Goal: Task Accomplishment & Management: Manage account settings

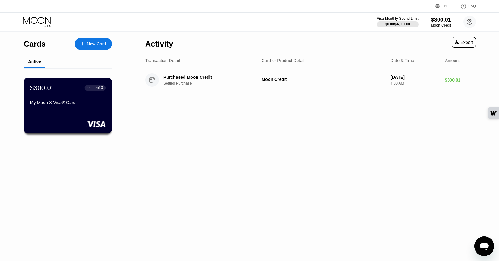
click at [73, 104] on div "My Moon X Visa® Card" at bounding box center [68, 102] width 76 height 5
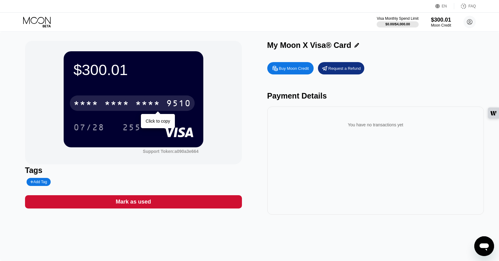
click at [153, 102] on div "* * * *" at bounding box center [147, 104] width 25 height 10
click at [135, 106] on div "2566" at bounding box center [147, 104] width 25 height 10
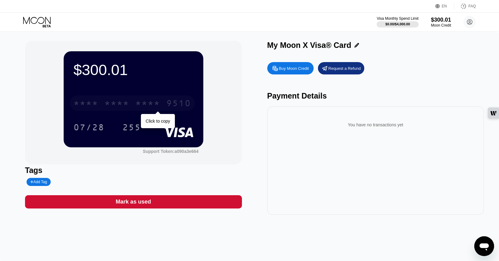
click at [135, 106] on div "* * * *" at bounding box center [147, 104] width 25 height 10
click at [160, 123] on div "07/28 255" at bounding box center [134, 127] width 120 height 15
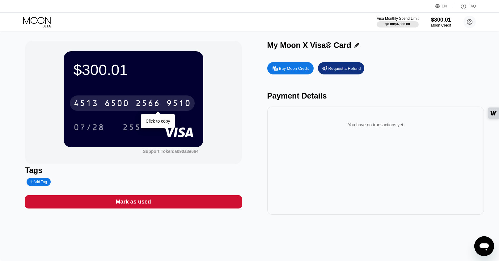
click at [157, 105] on div "2566" at bounding box center [147, 104] width 25 height 10
click at [157, 105] on div "* * * *" at bounding box center [147, 104] width 25 height 10
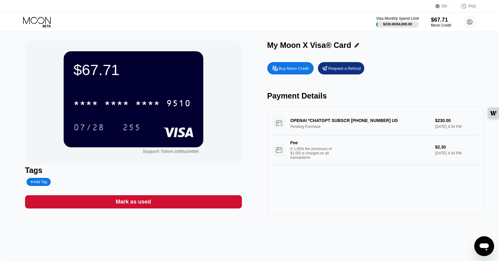
click at [392, 24] on div "$230.00 / $4,000.00" at bounding box center [397, 24] width 29 height 4
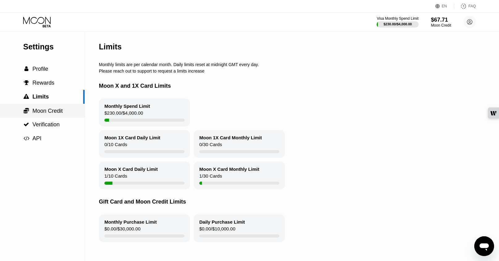
click at [54, 112] on span "Moon Credit" at bounding box center [47, 111] width 30 height 6
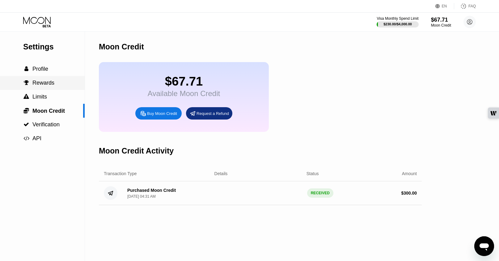
click at [53, 85] on span "Rewards" at bounding box center [43, 83] width 22 height 6
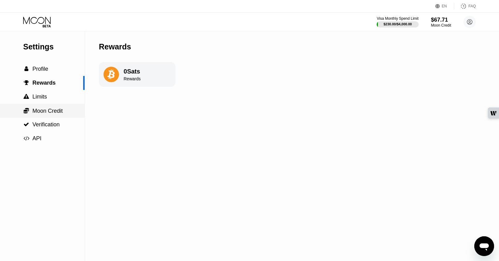
click at [58, 110] on span "Moon Credit" at bounding box center [47, 111] width 30 height 6
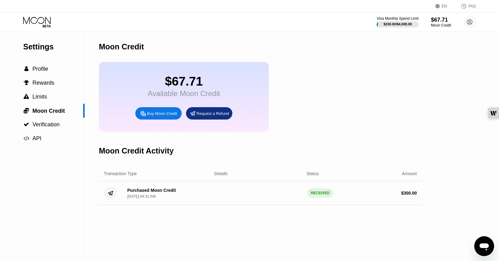
click at [161, 116] on div "Buy Moon Credit" at bounding box center [162, 113] width 30 height 5
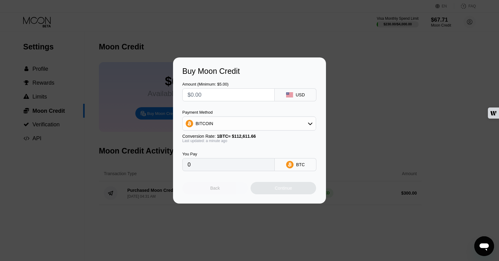
click at [229, 188] on div "Back" at bounding box center [215, 188] width 66 height 12
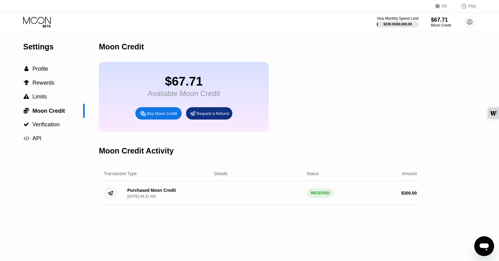
click at [340, 71] on div "$67.71 Available Moon Credit Buy Moon Credit Request a Refund" at bounding box center [260, 97] width 323 height 70
click at [46, 68] on span "Profile" at bounding box center [40, 69] width 16 height 6
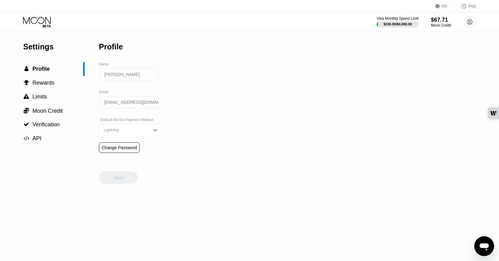
click at [283, 86] on div "Settings  Profile  Rewards  Limits  Moon Credit  Verification  API Profil…" at bounding box center [249, 147] width 499 height 230
